Goal: Task Accomplishment & Management: Complete application form

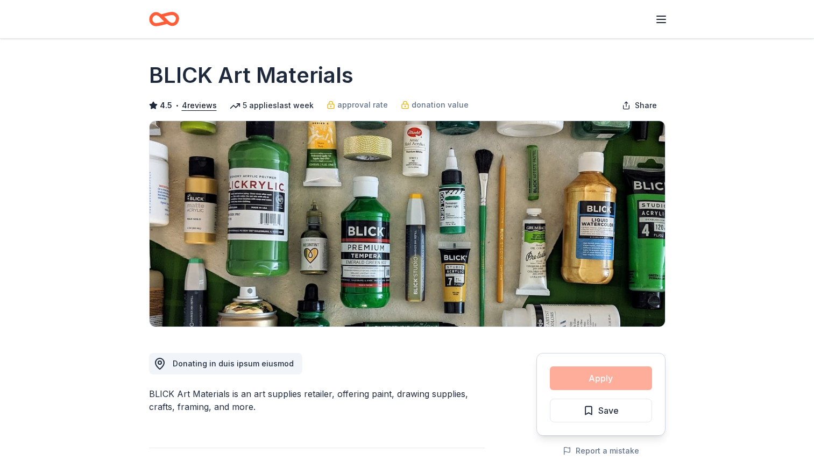
click at [591, 384] on div "Apply Save" at bounding box center [600, 394] width 129 height 83
drag, startPoint x: 591, startPoint y: 384, endPoint x: 490, endPoint y: 387, distance: 101.8
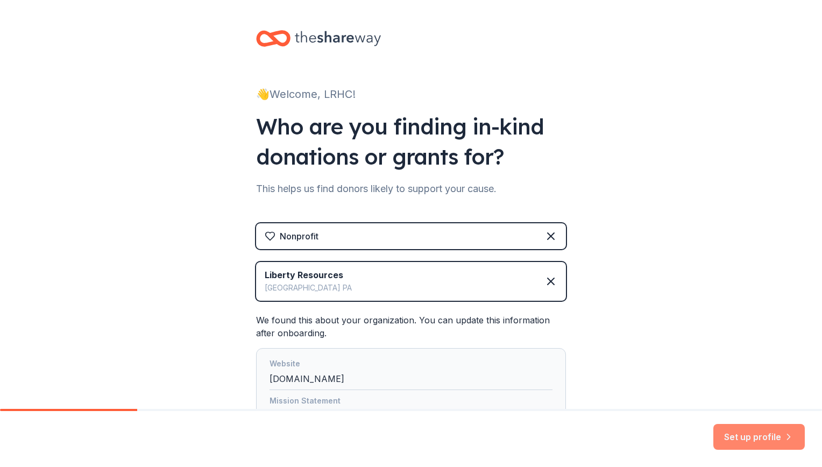
click at [751, 444] on button "Set up profile" at bounding box center [759, 437] width 91 height 26
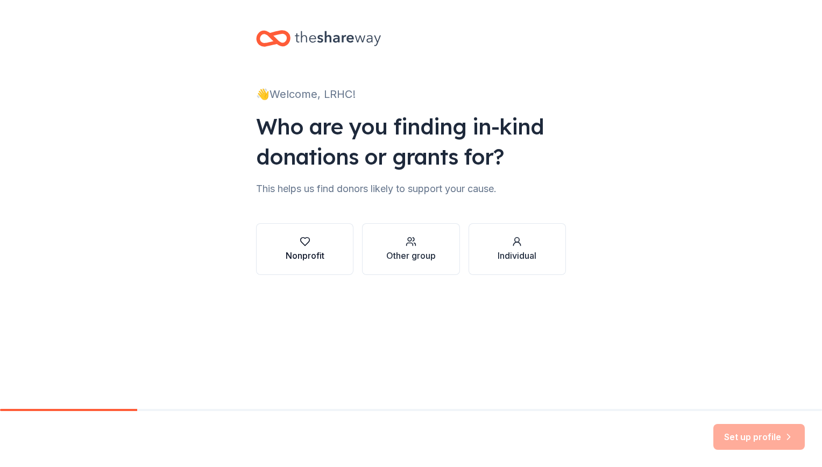
click at [336, 236] on button "Nonprofit" at bounding box center [304, 249] width 97 height 52
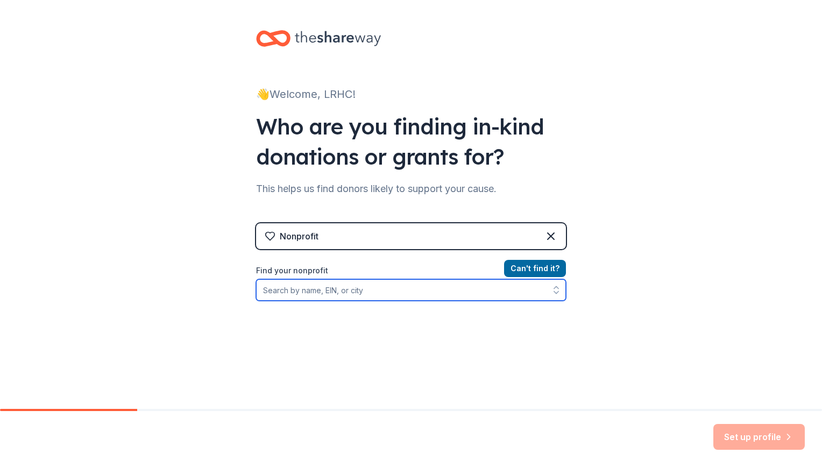
click at [356, 289] on input "Find your nonprofit" at bounding box center [411, 290] width 310 height 22
type input "Liberty Resources"
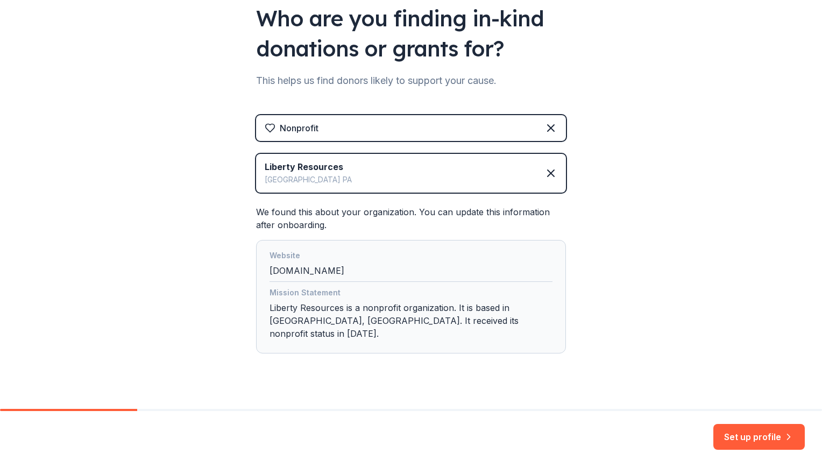
scroll to position [113, 0]
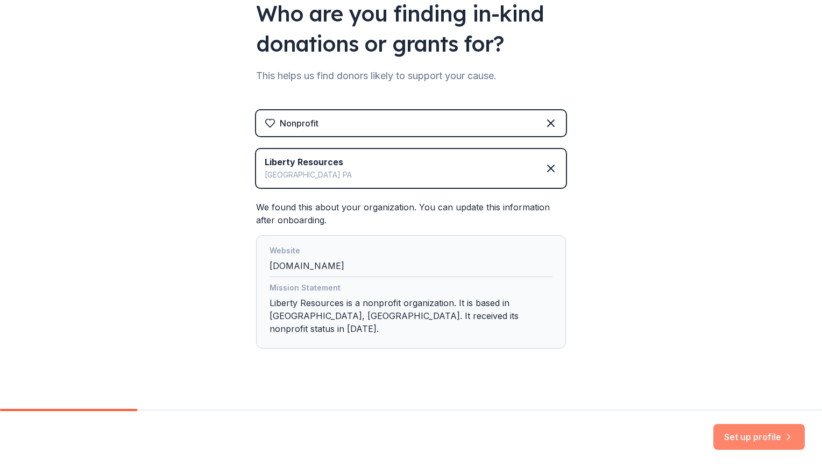
click at [733, 431] on button "Set up profile" at bounding box center [759, 437] width 91 height 26
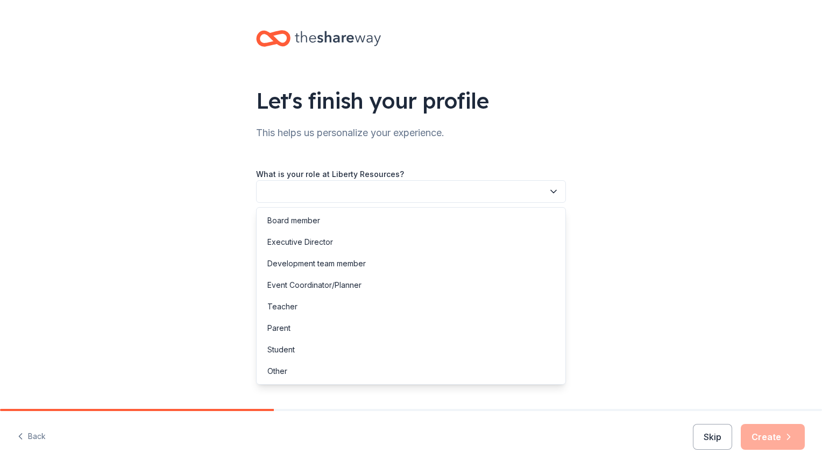
click at [473, 194] on button "button" at bounding box center [411, 191] width 310 height 23
click at [372, 259] on div "Development team member" at bounding box center [411, 264] width 305 height 22
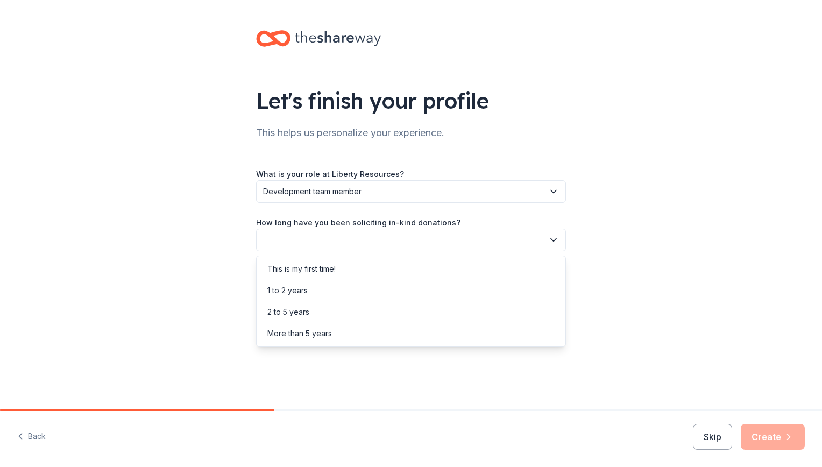
click at [370, 239] on button "button" at bounding box center [411, 240] width 310 height 23
click at [370, 309] on div "2 to 5 years" at bounding box center [411, 312] width 305 height 22
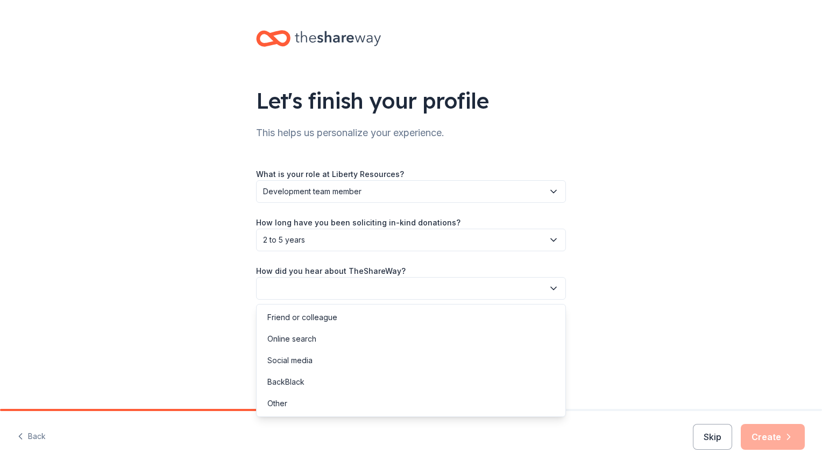
click at [368, 292] on button "button" at bounding box center [411, 288] width 310 height 23
click at [364, 340] on div "Online search" at bounding box center [411, 339] width 305 height 22
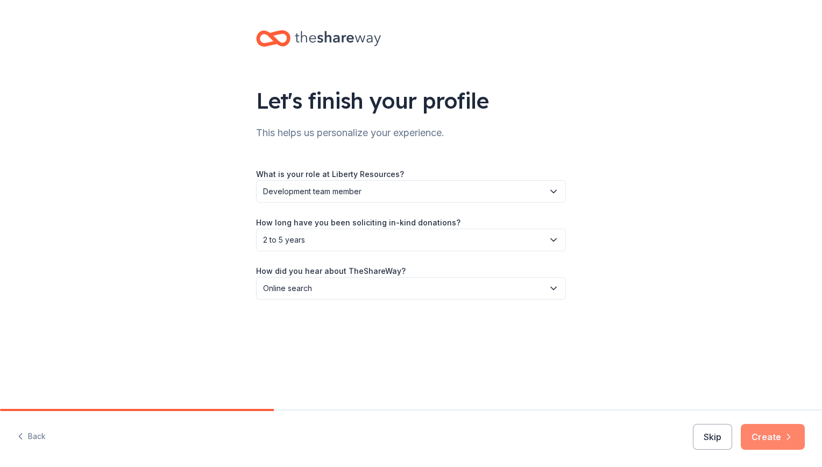
click at [765, 424] on button "Create" at bounding box center [773, 437] width 64 height 26
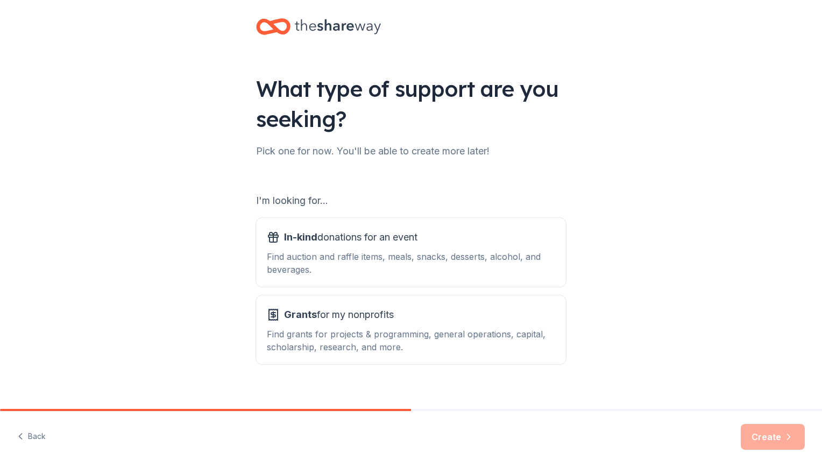
scroll to position [25, 0]
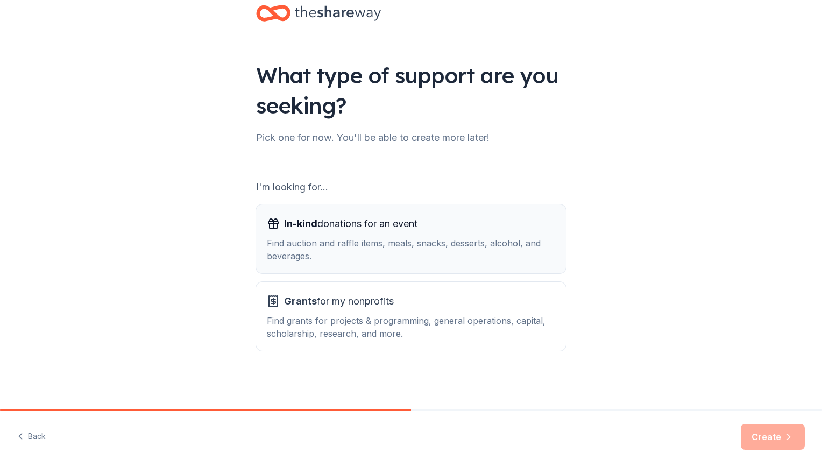
click at [476, 241] on div "Find auction and raffle items, meals, snacks, desserts, alcohol, and beverages." at bounding box center [411, 250] width 288 height 26
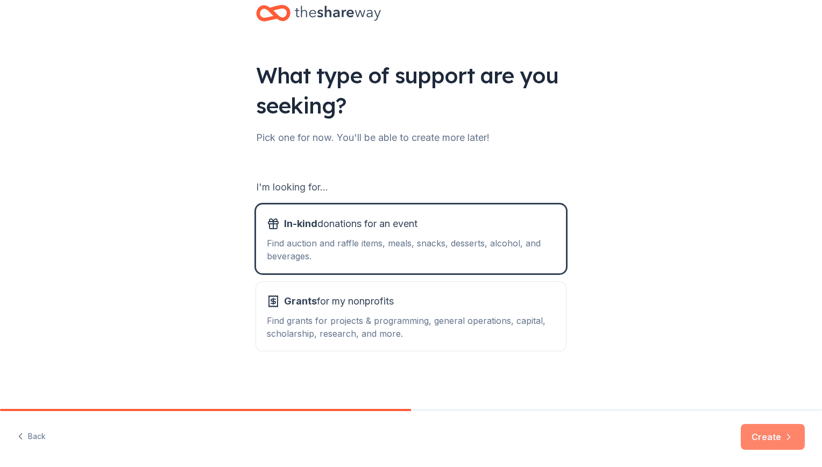
click at [768, 432] on button "Create" at bounding box center [773, 437] width 64 height 26
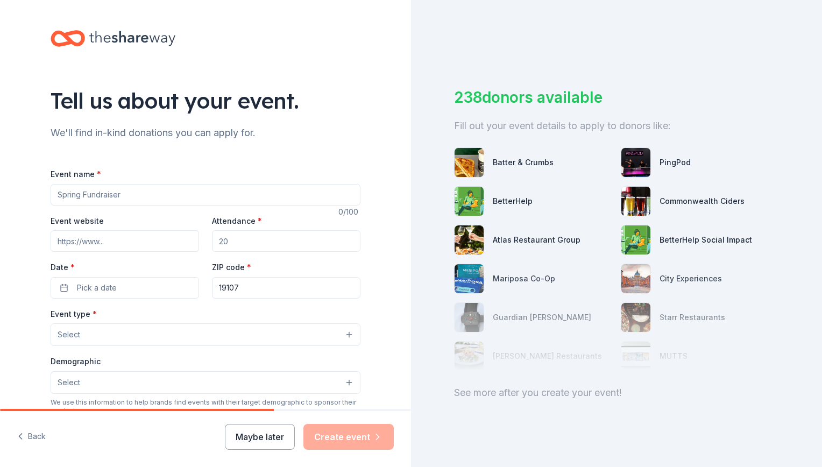
click at [241, 191] on input "Event name *" at bounding box center [206, 195] width 310 height 22
type input "Independence Ball"
click at [267, 240] on input "Attendance *" at bounding box center [286, 241] width 149 height 22
type input "600"
click at [137, 289] on button "Pick a date" at bounding box center [125, 288] width 149 height 22
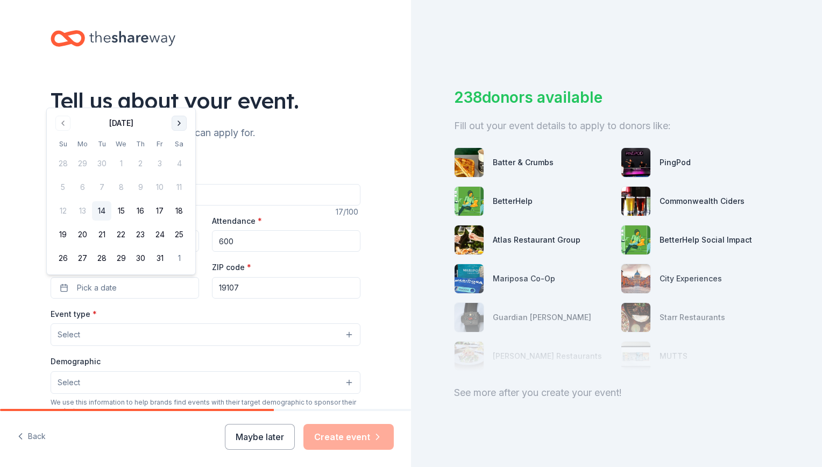
click at [175, 123] on button "Go to next month" at bounding box center [179, 123] width 15 height 15
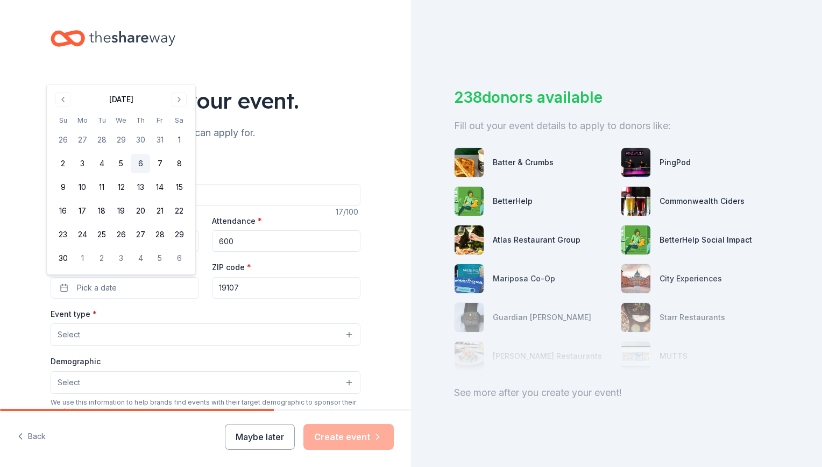
click at [145, 162] on button "6" at bounding box center [140, 163] width 19 height 19
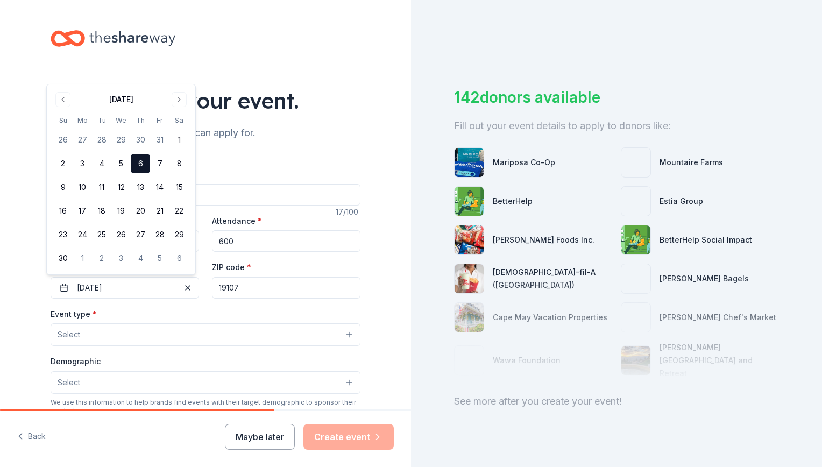
click at [242, 315] on div "Event type * Select" at bounding box center [206, 326] width 310 height 39
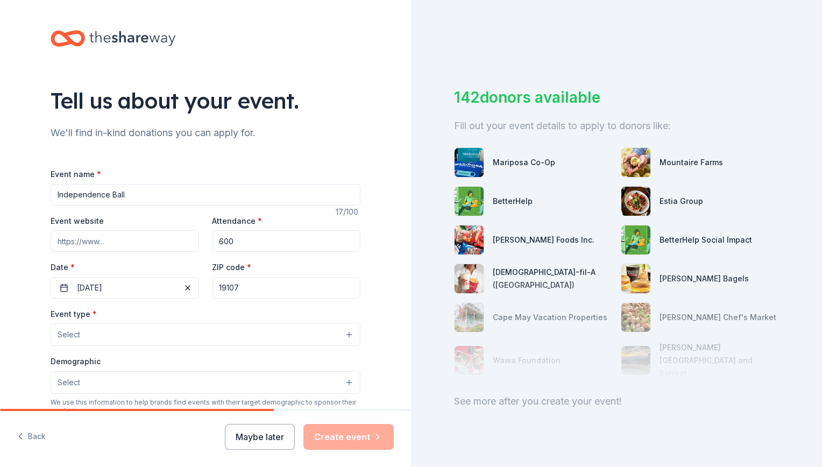
click at [228, 333] on button "Select" at bounding box center [206, 334] width 310 height 23
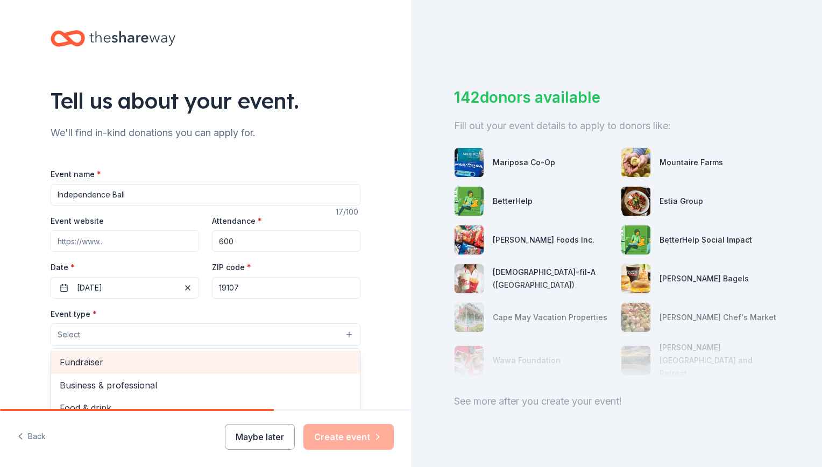
click at [217, 351] on div "Fundraiser" at bounding box center [205, 362] width 309 height 23
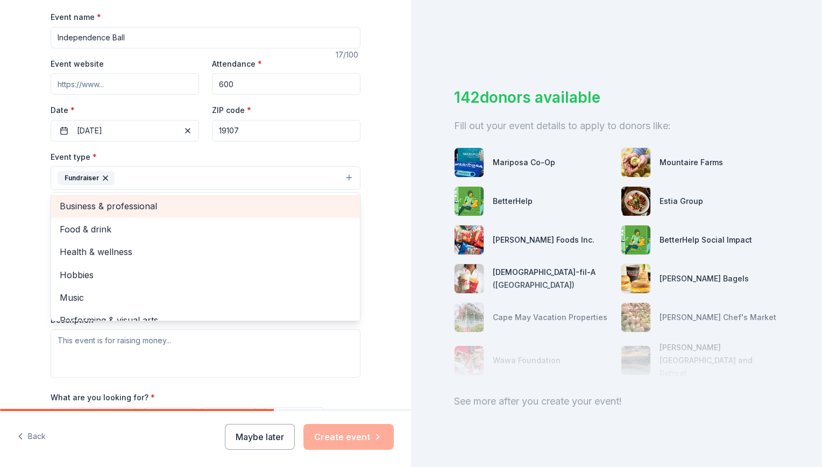
scroll to position [158, 0]
click at [185, 207] on span "Business & professional" at bounding box center [206, 206] width 292 height 14
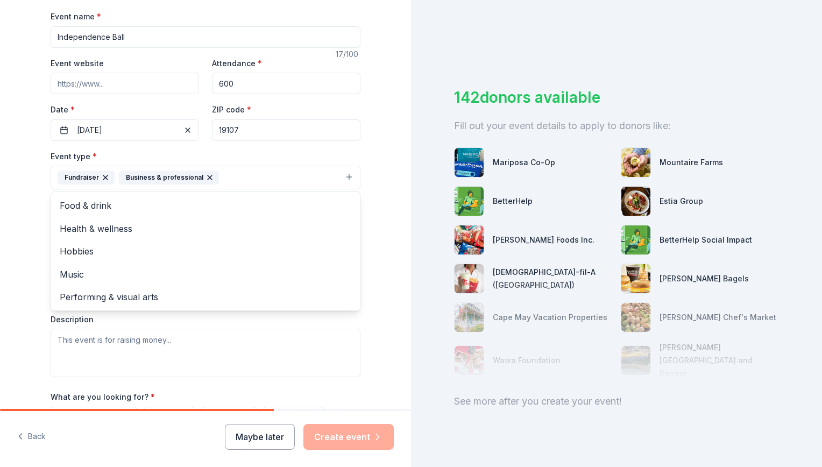
click at [22, 289] on div "Tell us about your event. We'll find in-kind donations you can apply for. Event…" at bounding box center [205, 200] width 411 height 717
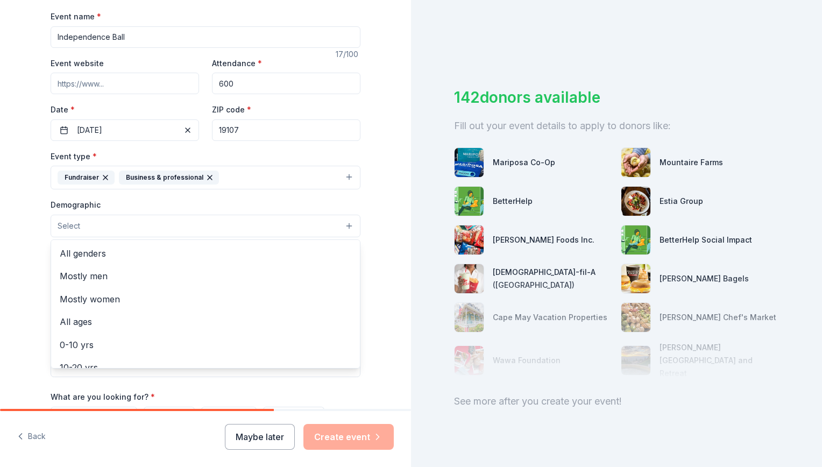
click at [141, 229] on button "Select" at bounding box center [206, 226] width 310 height 23
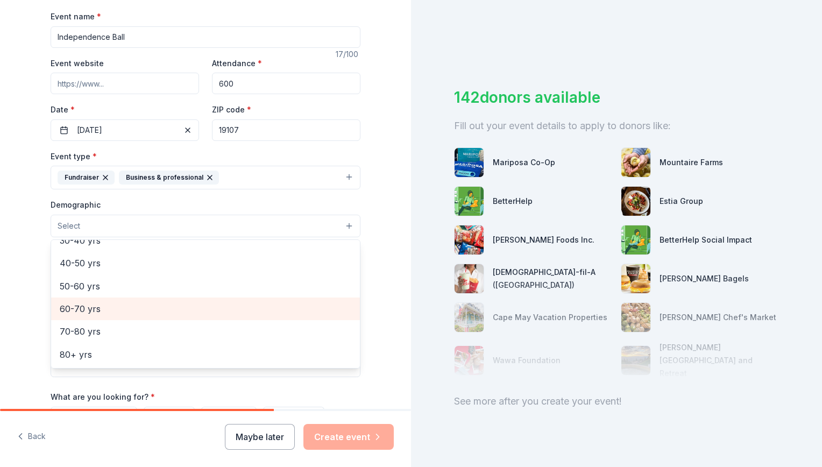
scroll to position [0, 0]
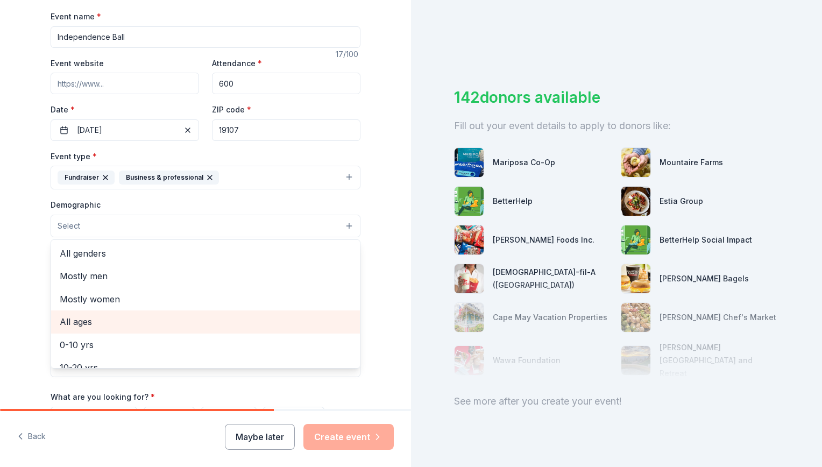
click at [152, 327] on span "All ages" at bounding box center [206, 322] width 292 height 14
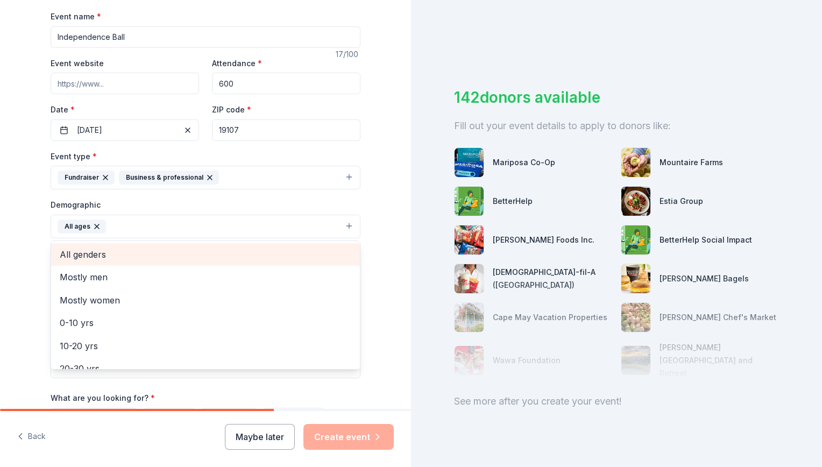
click at [126, 256] on span "All genders" at bounding box center [206, 255] width 292 height 14
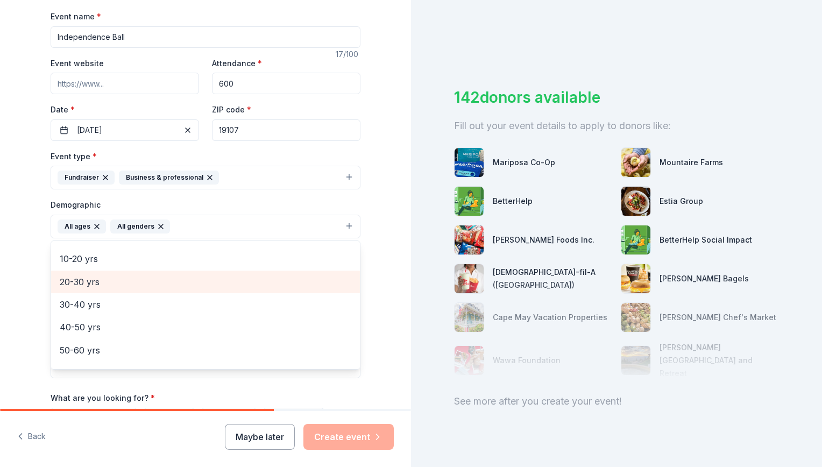
scroll to position [64, 0]
click at [121, 286] on span "20-30 yrs" at bounding box center [206, 282] width 292 height 14
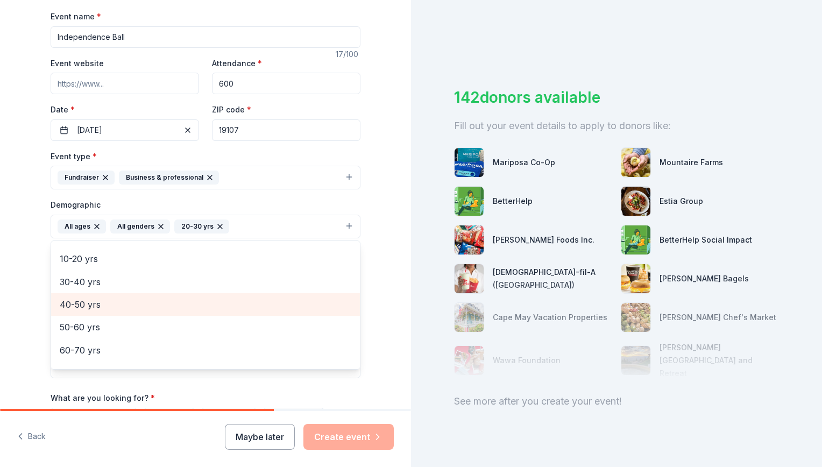
click at [115, 302] on span "40-50 yrs" at bounding box center [206, 305] width 292 height 14
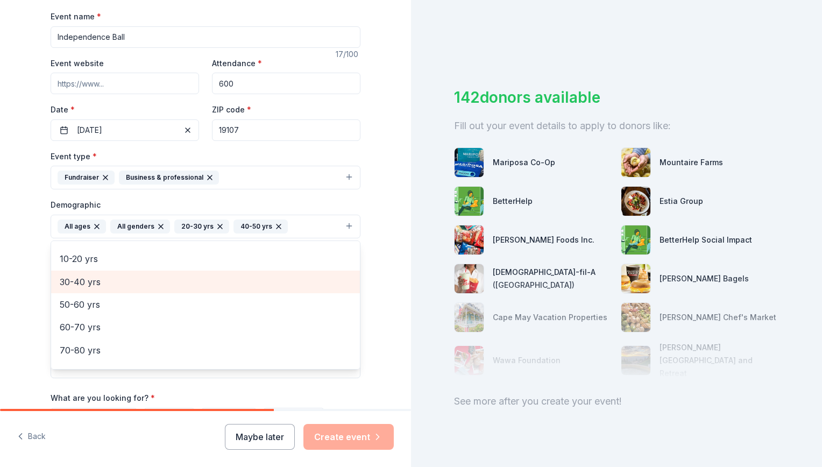
click at [107, 284] on span "30-40 yrs" at bounding box center [206, 282] width 292 height 14
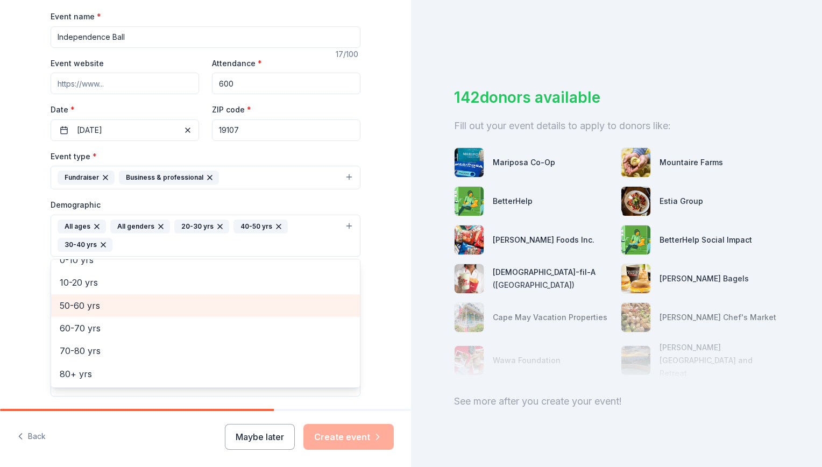
click at [105, 307] on span "50-60 yrs" at bounding box center [206, 306] width 292 height 14
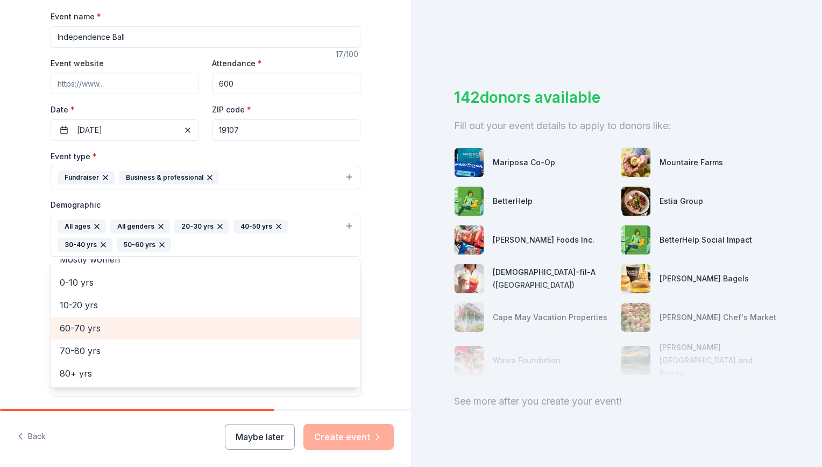
click at [104, 326] on span "60-70 yrs" at bounding box center [206, 328] width 292 height 14
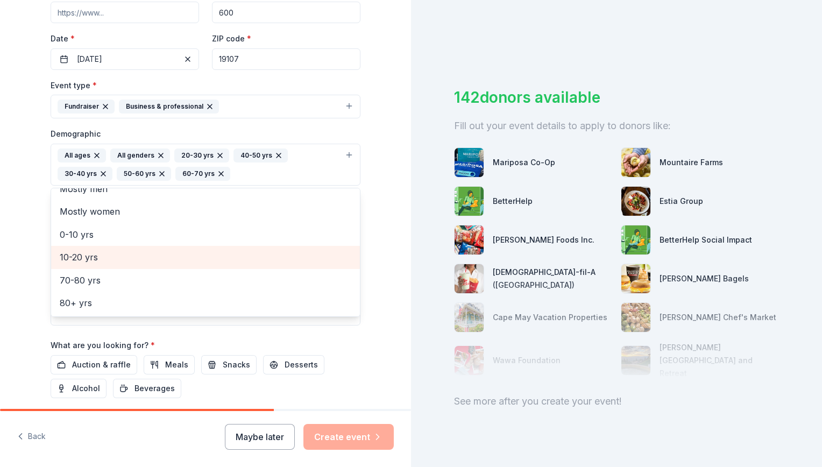
click at [27, 321] on div "Tell us about your event. We'll find in-kind donations you can apply for. Event…" at bounding box center [205, 139] width 411 height 737
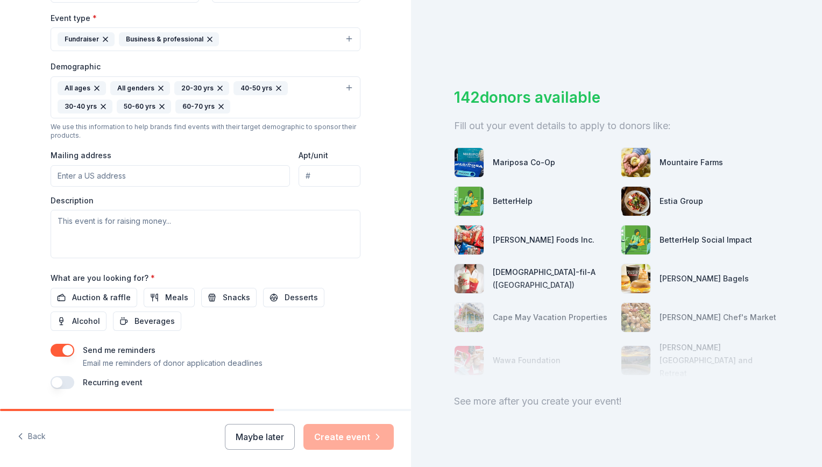
scroll to position [328, 0]
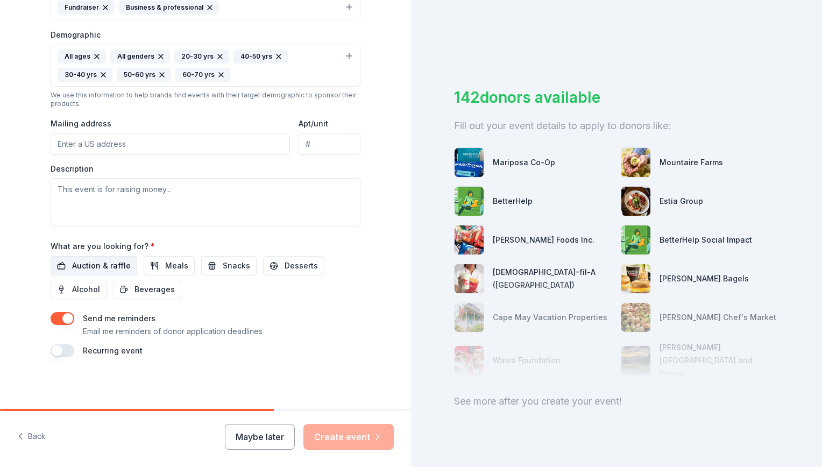
click at [110, 266] on span "Auction & raffle" at bounding box center [101, 265] width 59 height 13
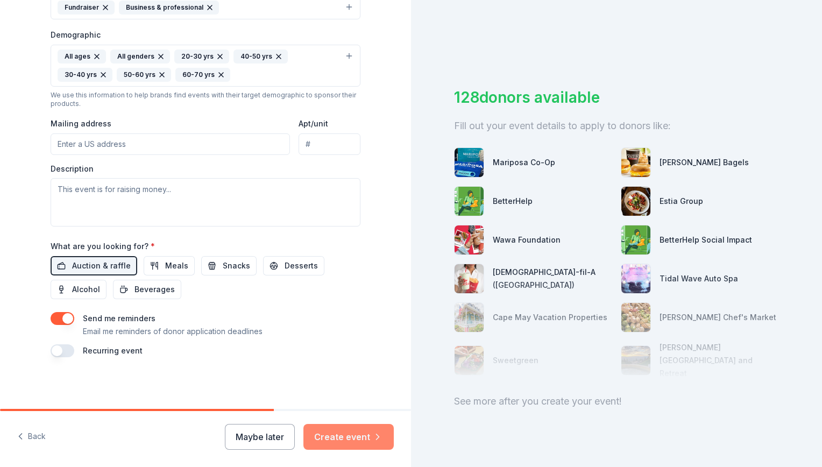
click at [348, 427] on button "Create event" at bounding box center [348, 437] width 90 height 26
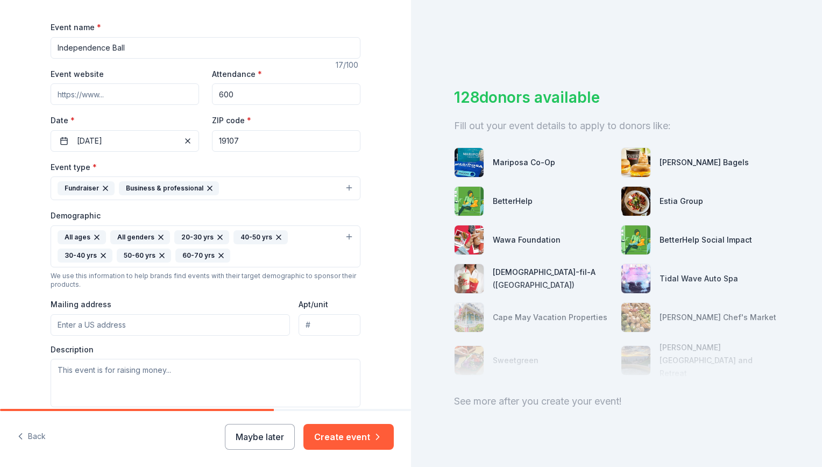
scroll to position [147, 0]
click at [176, 98] on input "Event website" at bounding box center [125, 94] width 149 height 22
click at [168, 95] on input "Event website" at bounding box center [125, 94] width 149 height 22
paste input "https://givebutter.com/c/fFnNCR/members/pascaleavallee?fbclid=IwY2xjawNbRK9leHR…"
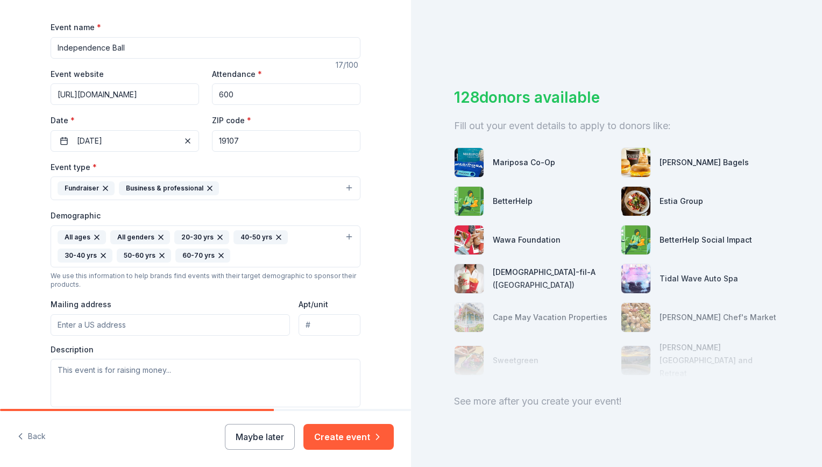
type input "https://givebutter.com/c/fFnNCR/members/pascaleavallee?fbclid=IwY2xjawNbRK9leHR…"
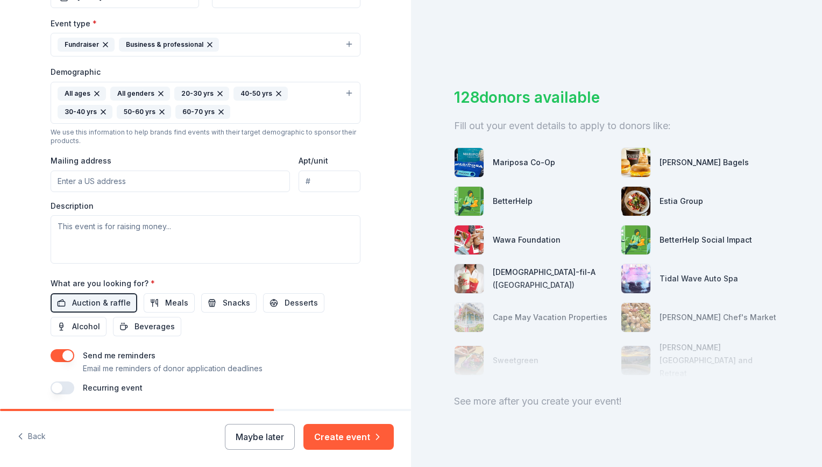
scroll to position [302, 0]
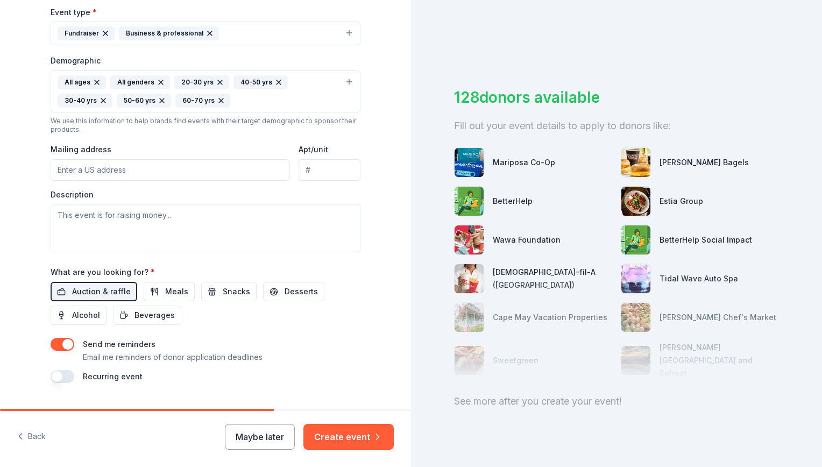
click at [151, 169] on input "Mailing address" at bounding box center [170, 170] width 239 height 22
type input "112 N. 8th Street"
type input "Suite 600"
click at [239, 214] on textarea at bounding box center [206, 228] width 310 height 48
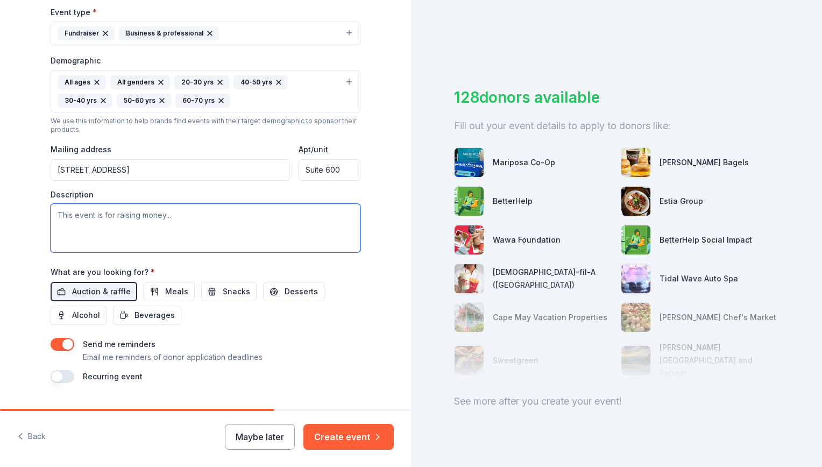
paste textarea "Our annual fundraiser, Independence Ball, benefits the Sheryl Raiss Transition …"
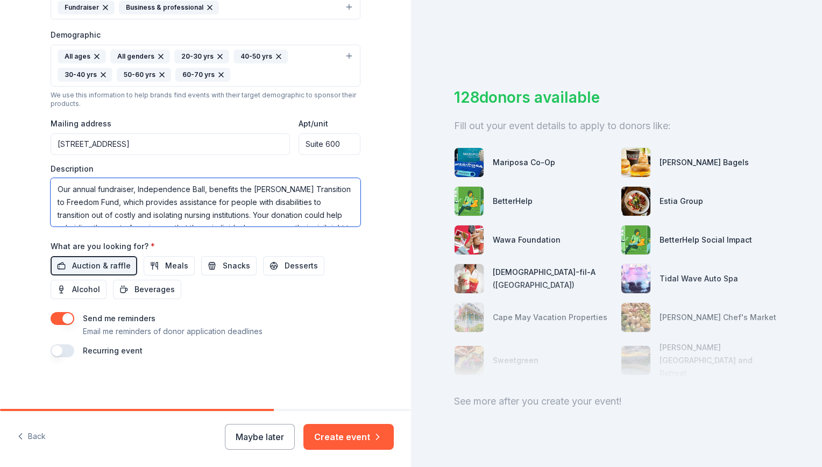
scroll to position [328, 0]
type textarea "Our annual fundraiser, Independence Ball, benefits the Sheryl Raiss Transition …"
click at [354, 432] on button "Create event" at bounding box center [348, 437] width 90 height 26
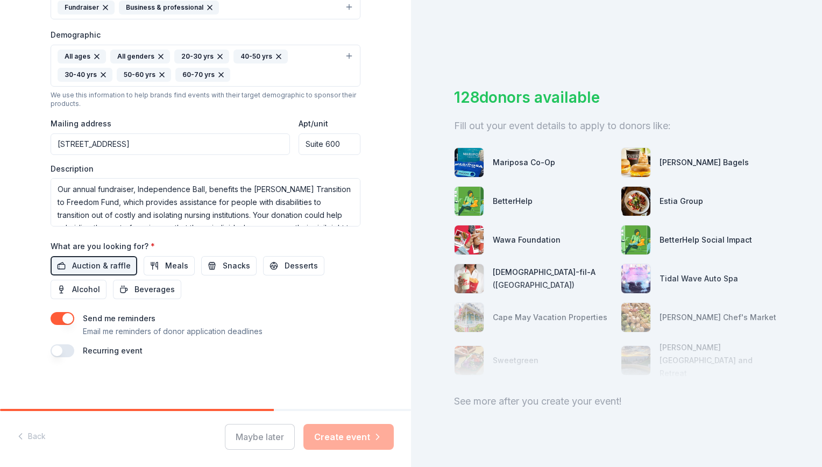
click at [356, 447] on div "Maybe later Create event" at bounding box center [309, 437] width 169 height 26
click at [356, 435] on div "Maybe later Create event" at bounding box center [309, 437] width 169 height 26
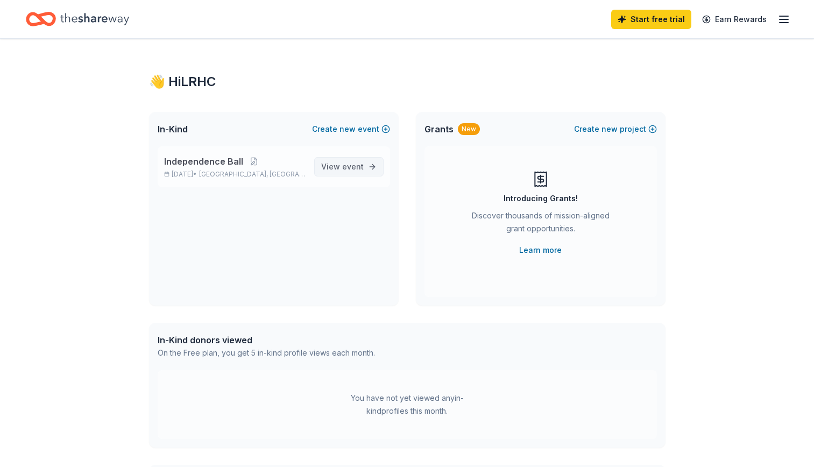
click at [344, 167] on span "event" at bounding box center [353, 166] width 22 height 9
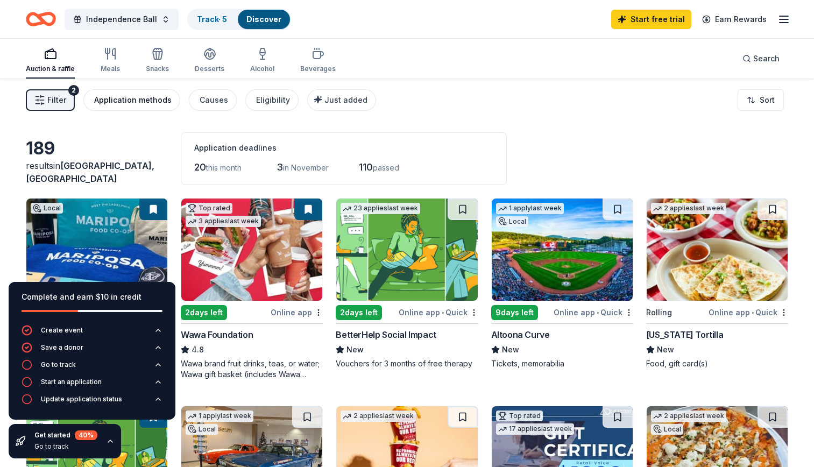
click at [139, 100] on div "Application methods" at bounding box center [132, 100] width 77 height 13
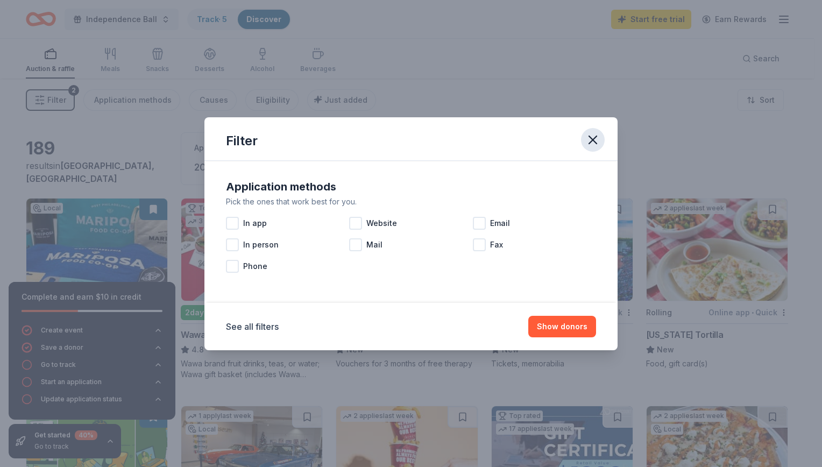
click at [593, 139] on icon "button" at bounding box center [593, 140] width 8 height 8
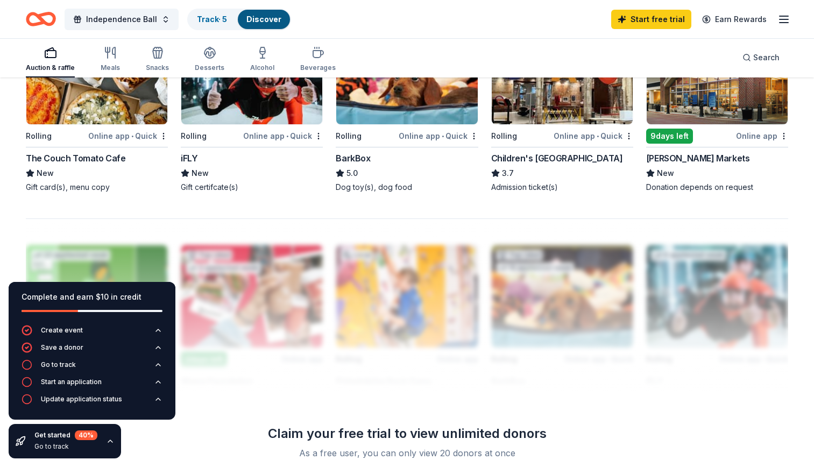
scroll to position [794, 0]
